Goal: Information Seeking & Learning: Learn about a topic

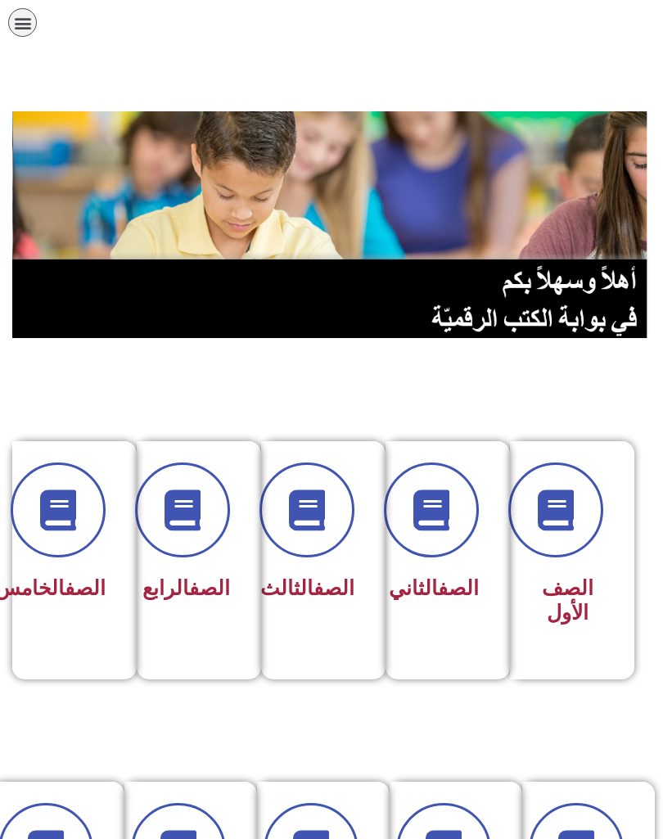
scroll to position [670, 0]
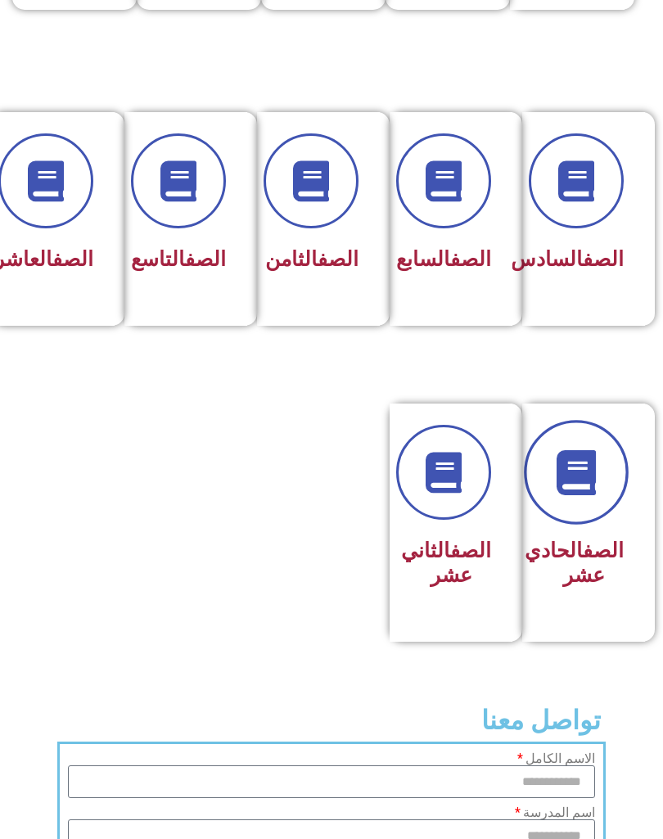
click at [598, 506] on link at bounding box center [576, 472] width 105 height 105
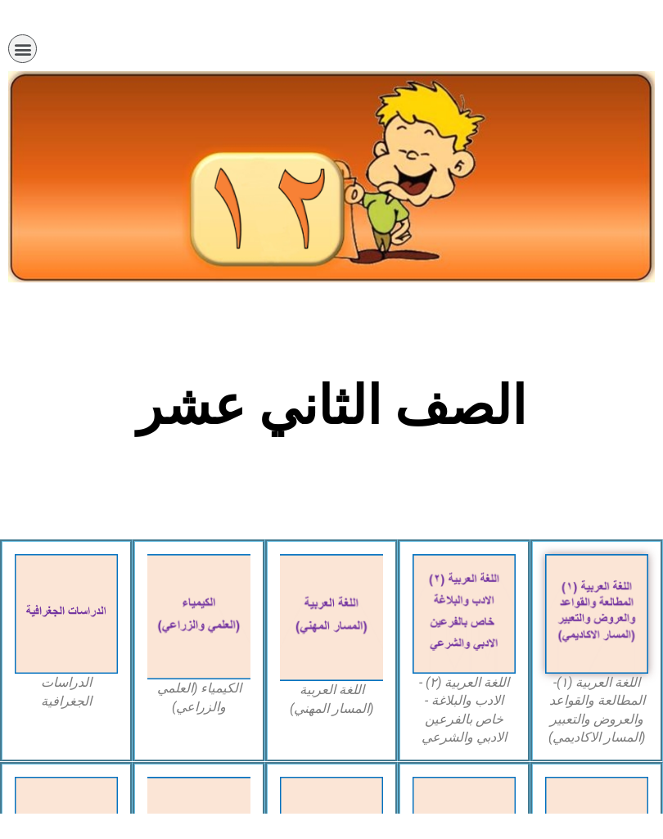
scroll to position [70, 0]
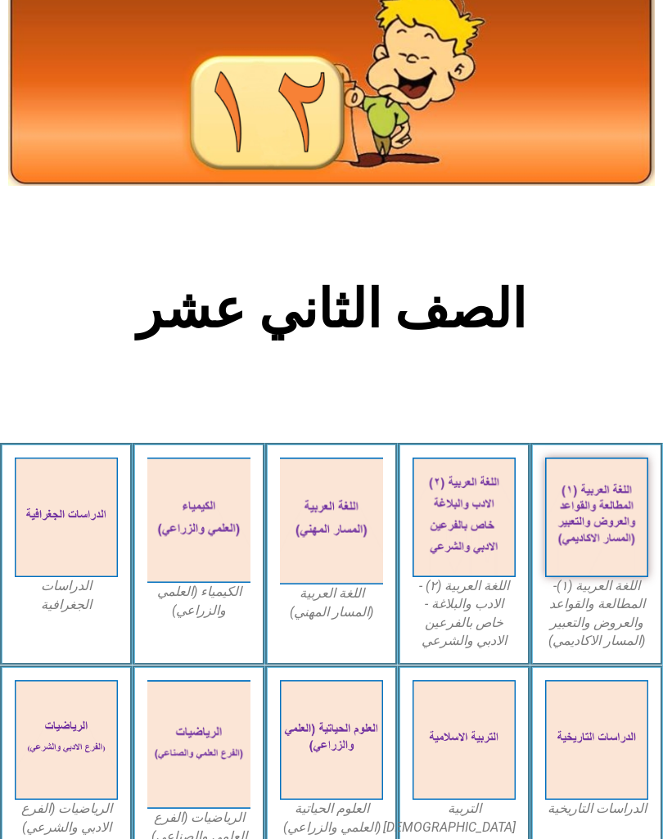
click at [594, 547] on img at bounding box center [596, 518] width 103 height 120
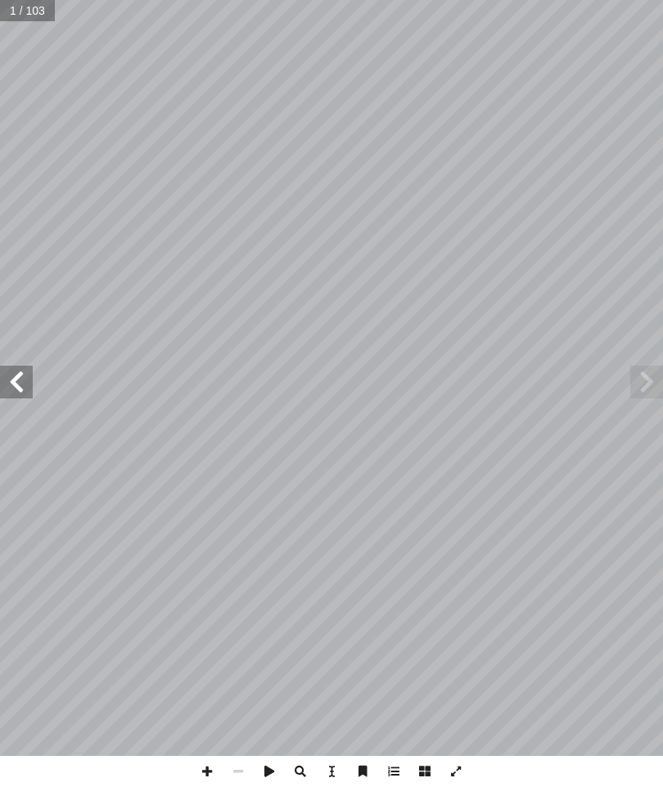
click at [21, 382] on span at bounding box center [16, 382] width 33 height 33
click at [7, 376] on span at bounding box center [16, 382] width 33 height 33
click at [16, 386] on span at bounding box center [16, 382] width 33 height 33
click at [637, 380] on span at bounding box center [646, 382] width 33 height 33
click at [638, 381] on span at bounding box center [646, 382] width 33 height 33
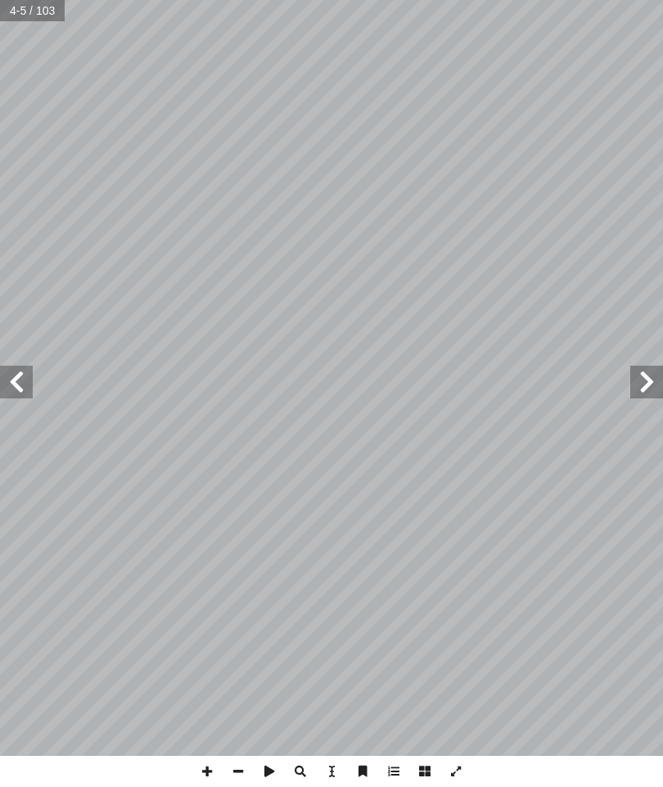
click at [12, 12] on input "text" at bounding box center [33, 10] width 66 height 21
type input "**"
click at [14, 377] on span at bounding box center [16, 382] width 33 height 33
click at [5, 372] on span at bounding box center [16, 382] width 33 height 33
click at [8, 377] on span at bounding box center [16, 382] width 33 height 33
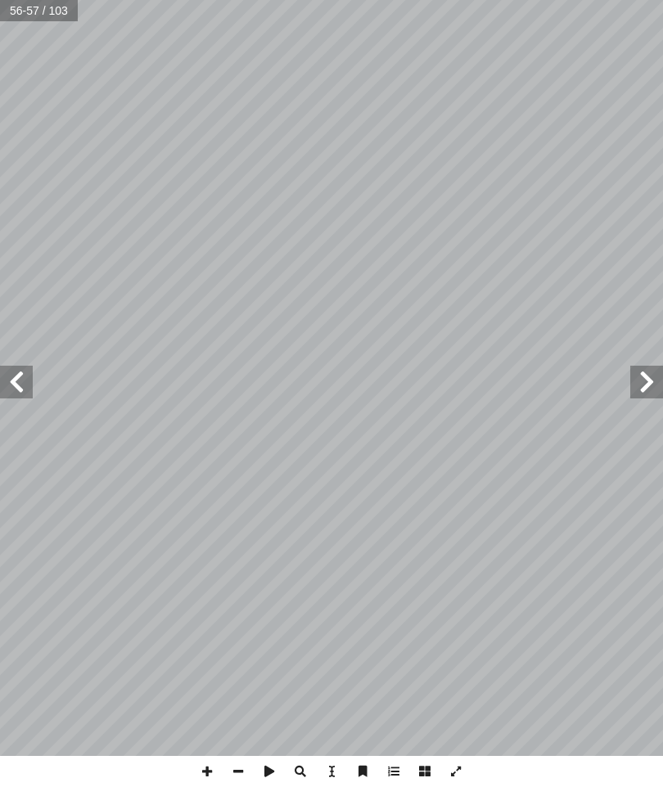
click at [639, 395] on span at bounding box center [646, 382] width 33 height 33
click at [10, 376] on span at bounding box center [16, 382] width 33 height 33
click at [21, 383] on span at bounding box center [16, 382] width 33 height 33
